Goal: Transaction & Acquisition: Book appointment/travel/reservation

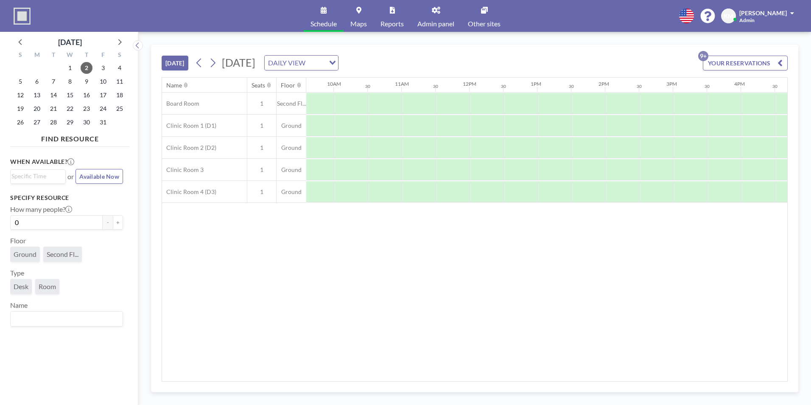
scroll to position [0, 652]
click at [359, 105] on div at bounding box center [350, 103] width 34 height 21
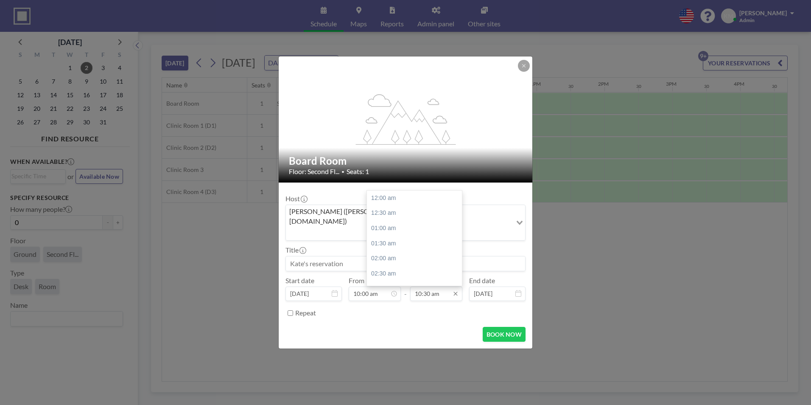
scroll to position [317, 0]
click at [424, 236] on div "12:00 pm" at bounding box center [416, 243] width 99 height 15
type input "12:00 pm"
click at [424, 246] on div "Title" at bounding box center [406, 258] width 240 height 25
click at [424, 256] on input at bounding box center [405, 263] width 239 height 14
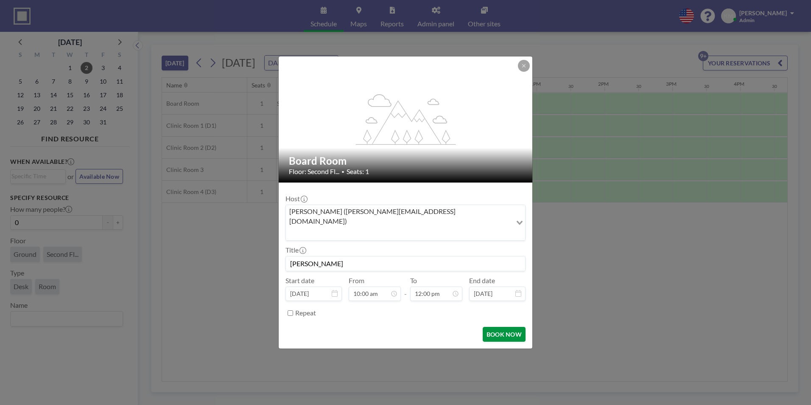
type input "[PERSON_NAME]"
click at [507, 286] on button "BOOK NOW" at bounding box center [504, 334] width 43 height 15
